Goal: Information Seeking & Learning: Learn about a topic

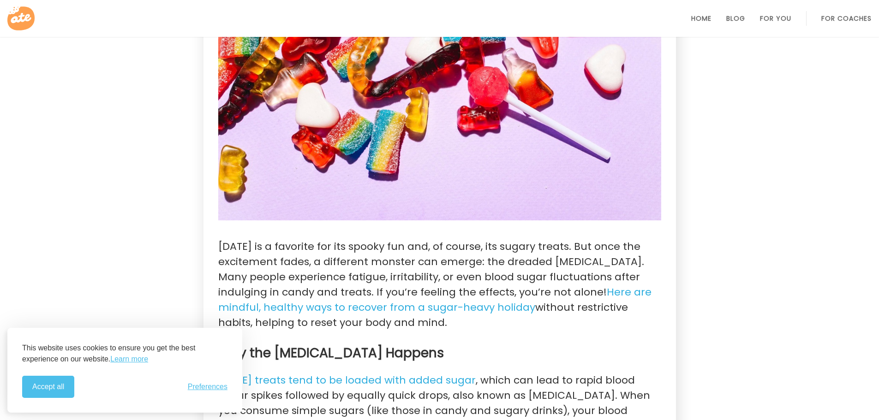
scroll to position [46, 0]
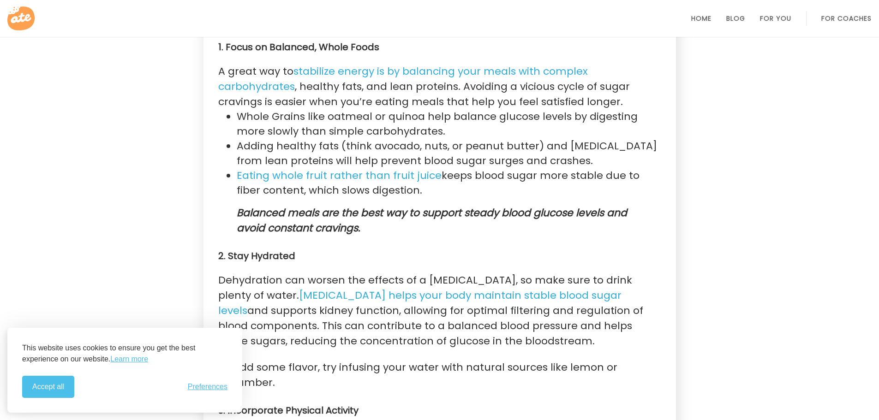
scroll to position [825, 0]
